Goal: Information Seeking & Learning: Learn about a topic

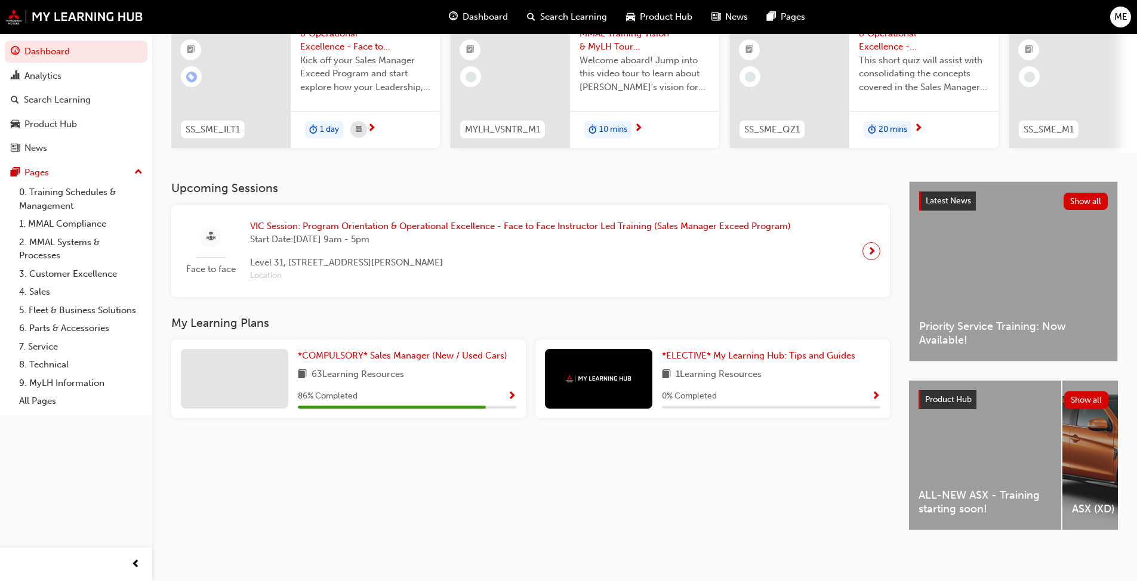
scroll to position [132, 0]
click at [596, 446] on div "ALL-NEW ASX - Training starting soon!" at bounding box center [985, 455] width 152 height 149
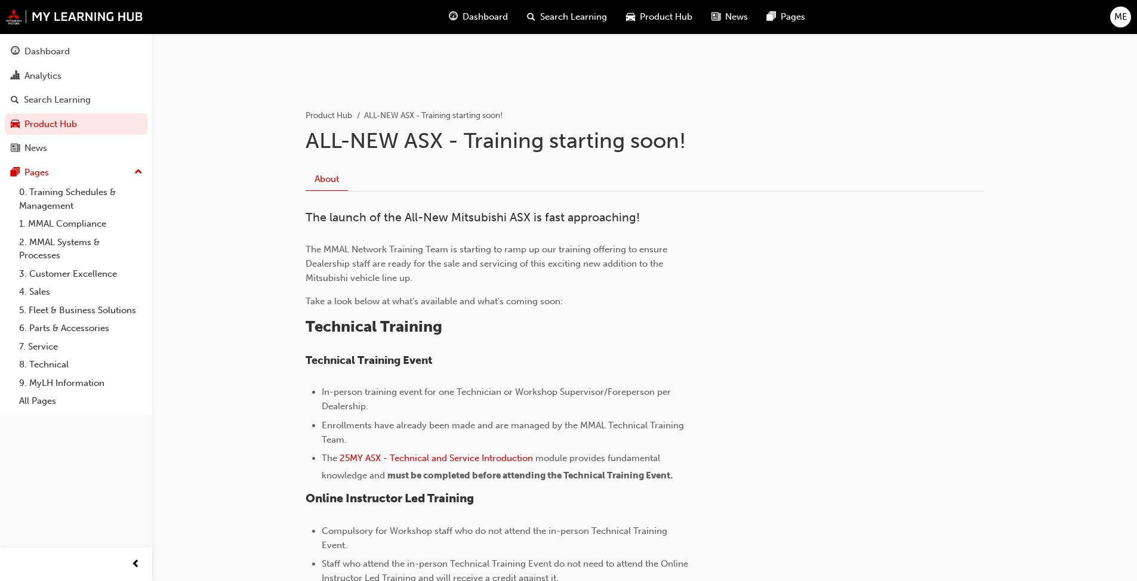
scroll to position [298, 0]
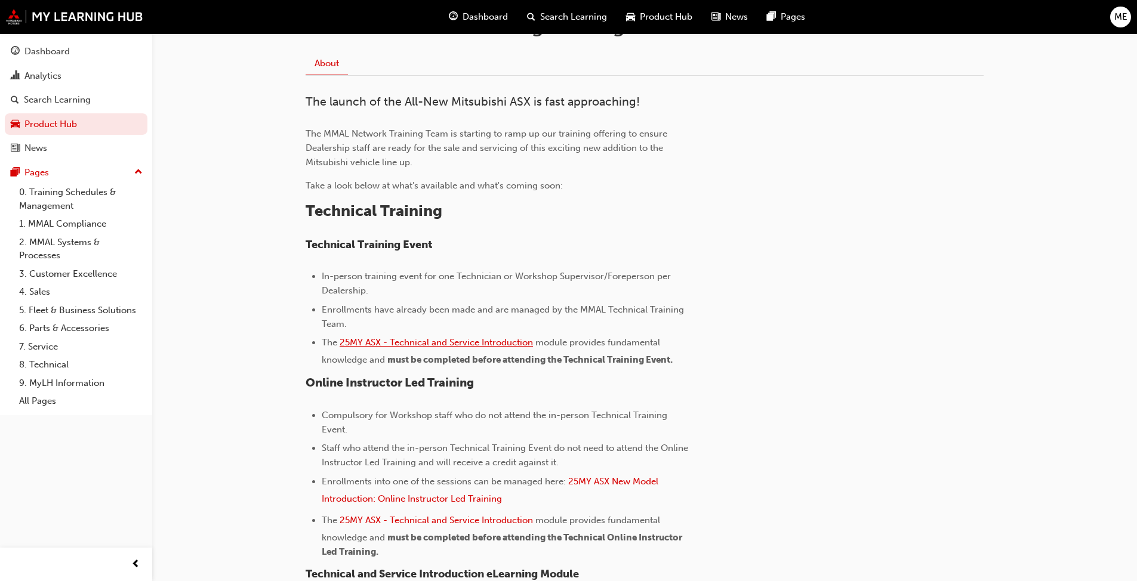
click at [510, 344] on span "25MY ASX - Technical and Service Introduction" at bounding box center [436, 342] width 193 height 11
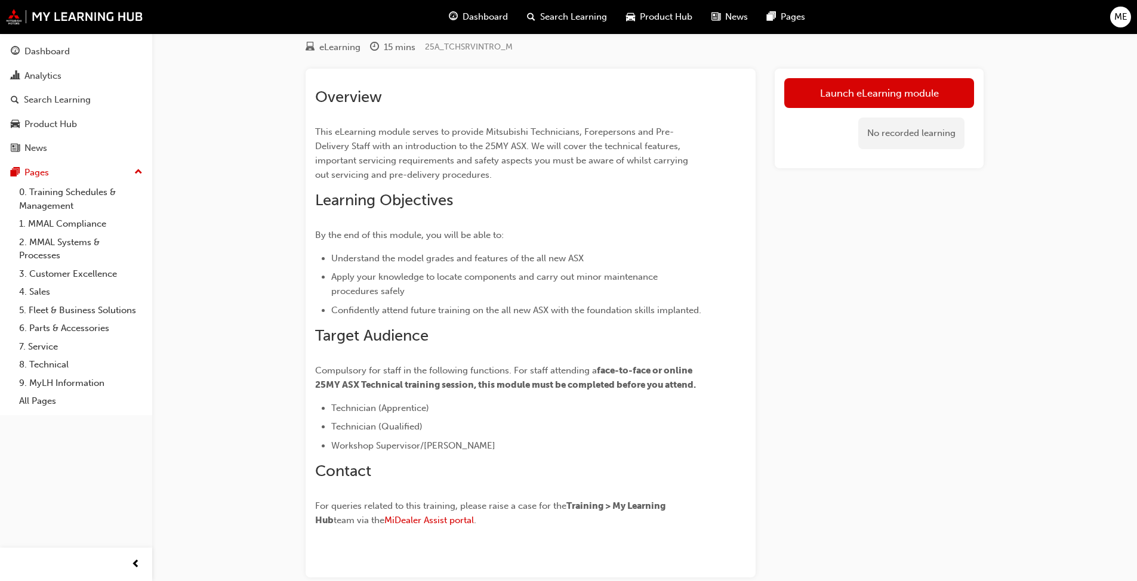
scroll to position [60, 0]
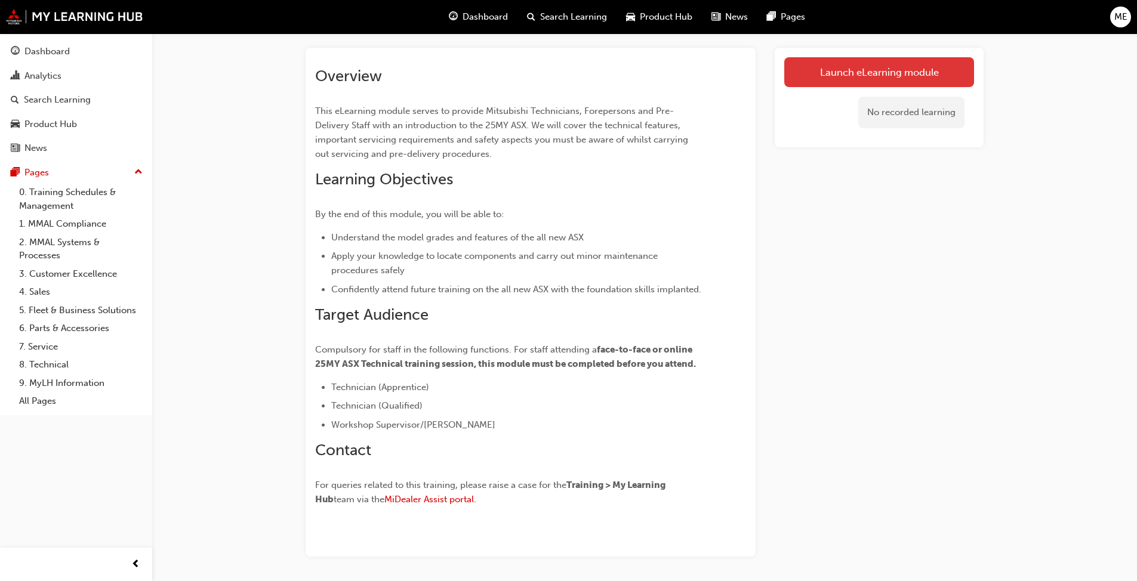
click at [853, 70] on link "Launch eLearning module" at bounding box center [879, 72] width 190 height 30
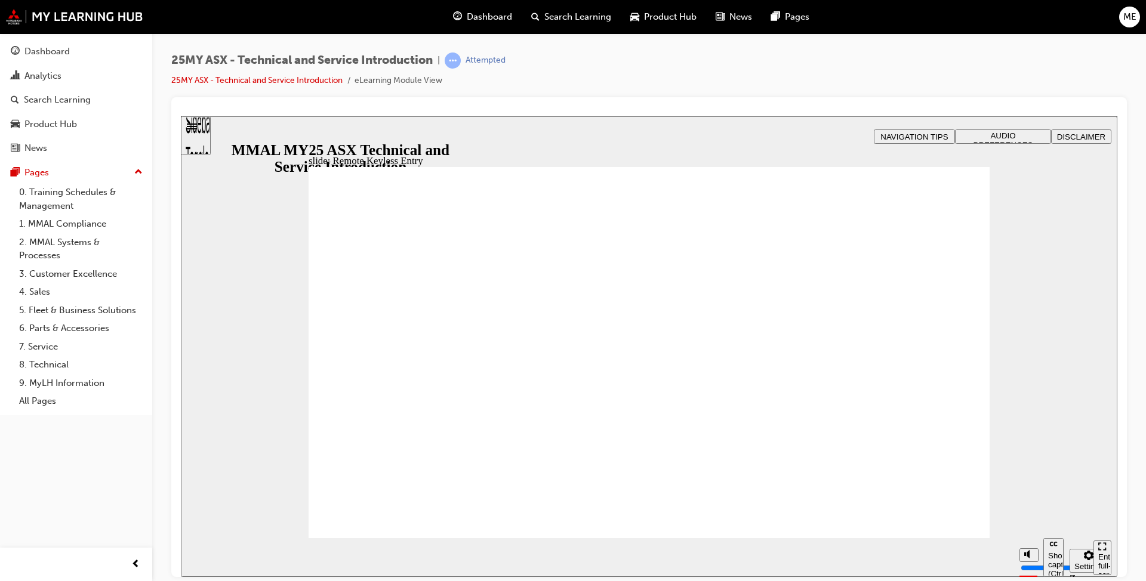
type input "21"
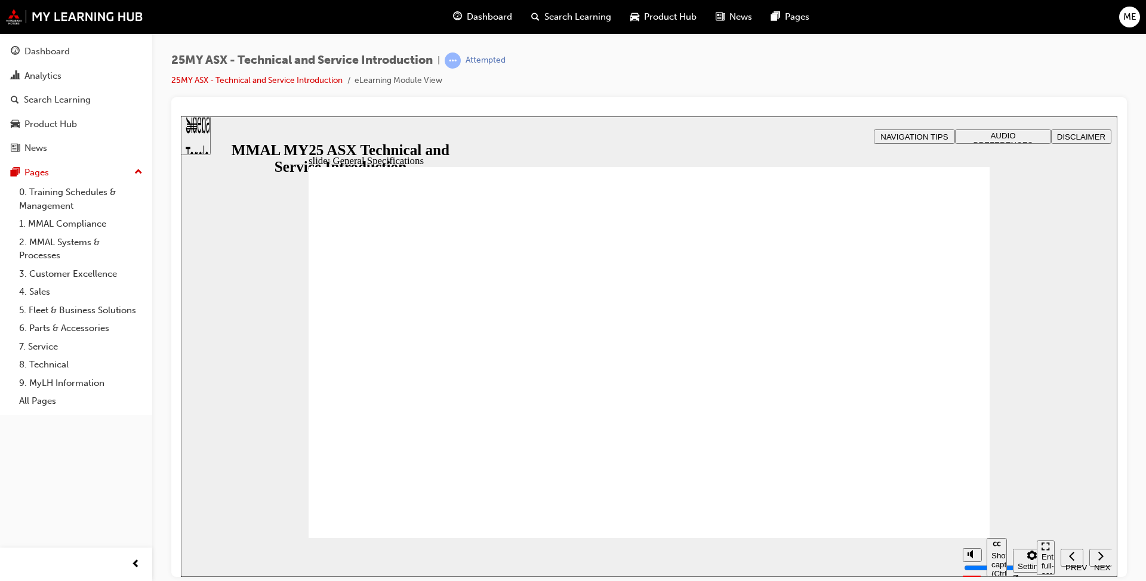
click at [939, 542] on section "Play (Ctrl+Alt+P) Replay (Ctrl+Alt+R) Show captions (Ctrl+Alt+C) Playback speed…" at bounding box center [649, 557] width 936 height 39
drag, startPoint x: 964, startPoint y: 216, endPoint x: 954, endPoint y: 215, distance: 10.2
